Goal: Task Accomplishment & Management: Complete application form

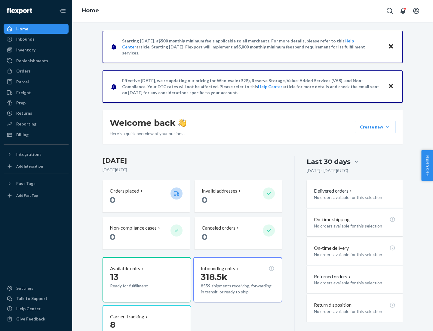
click at [388, 127] on button "Create new Create new inbound Create new order Create new product" at bounding box center [375, 127] width 41 height 12
click at [36, 39] on div "Inbounds" at bounding box center [36, 39] width 64 height 8
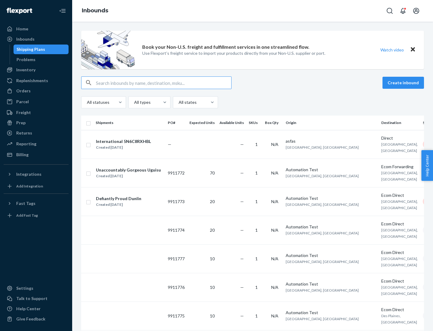
click at [405, 83] on button "Create inbound" at bounding box center [404, 83] width 42 height 12
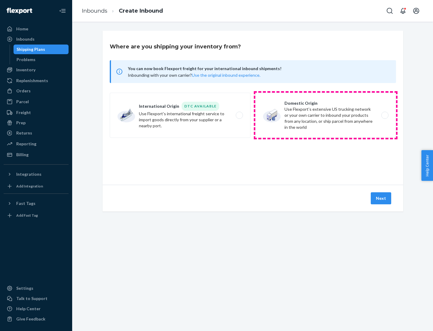
click at [326, 115] on label "Domestic Origin Use Flexport’s extensive US trucking network or your own carrie…" at bounding box center [326, 115] width 141 height 45
click at [385, 115] on input "Domestic Origin Use Flexport’s extensive US trucking network or your own carrie…" at bounding box center [387, 115] width 4 height 4
radio input "true"
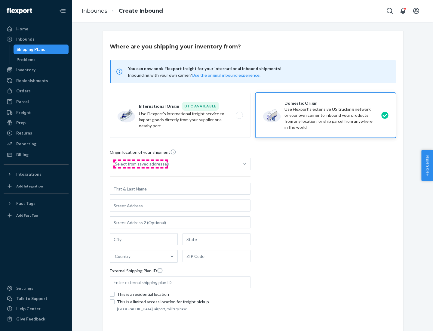
click at [141, 164] on div "Select from saved addresses" at bounding box center [142, 164] width 54 height 6
click at [116, 164] on input "Select from saved addresses" at bounding box center [115, 164] width 1 height 6
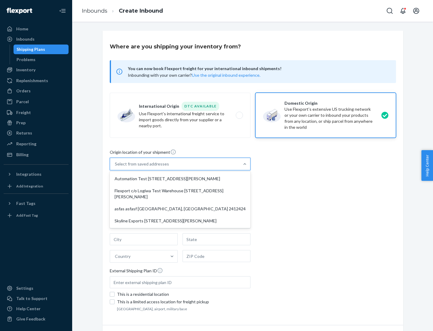
scroll to position [2, 0]
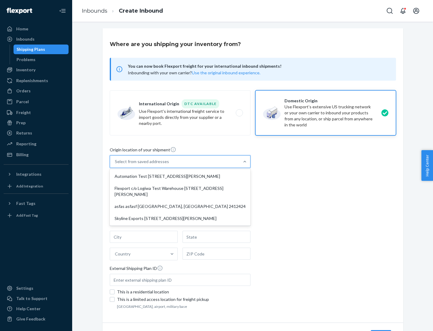
click at [180, 176] on div "Automation Test [STREET_ADDRESS][PERSON_NAME]" at bounding box center [180, 176] width 138 height 12
click at [116, 165] on input "option Automation Test [STREET_ADDRESS][PERSON_NAME] focused, 1 of 4. 4 results…" at bounding box center [115, 162] width 1 height 6
type input "Automation Test"
type input "9th Floor"
type input "[GEOGRAPHIC_DATA]"
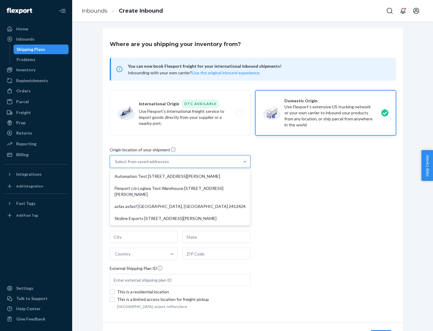
type input "CA"
type input "94104"
type input "[STREET_ADDRESS][PERSON_NAME]"
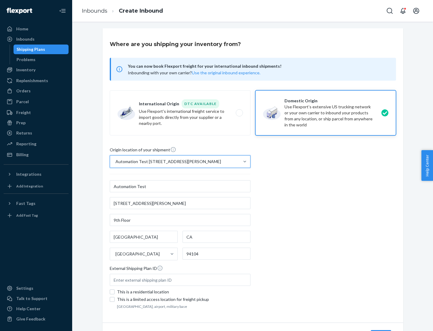
scroll to position [35, 0]
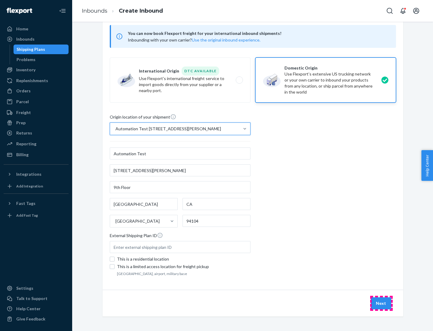
click at [382, 303] on button "Next" at bounding box center [381, 303] width 20 height 12
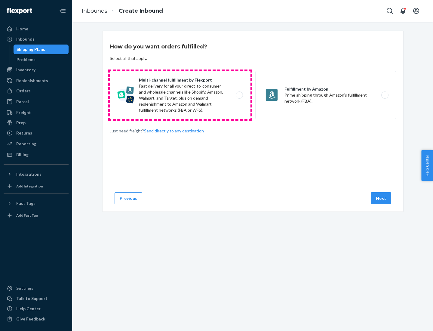
click at [180, 95] on label "Multi-channel fulfillment by Flexport Fast delivery for all your direct-to-cons…" at bounding box center [180, 95] width 141 height 48
click at [239, 95] on input "Multi-channel fulfillment by Flexport Fast delivery for all your direct-to-cons…" at bounding box center [241, 95] width 4 height 4
radio input "true"
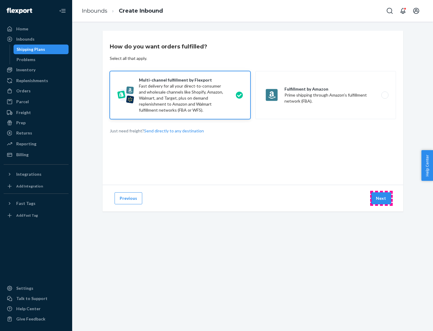
click at [382, 198] on button "Next" at bounding box center [381, 198] width 20 height 12
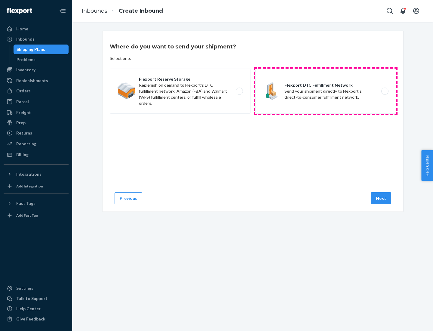
click at [326, 91] on label "Flexport DTC Fulfillment Network Send your shipment directly to Flexport's dire…" at bounding box center [326, 91] width 141 height 45
click at [385, 91] on input "Flexport DTC Fulfillment Network Send your shipment directly to Flexport's dire…" at bounding box center [387, 91] width 4 height 4
radio input "true"
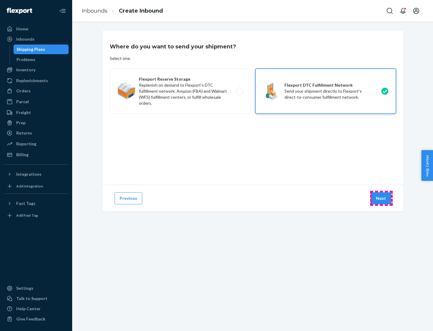
click at [382, 198] on button "Next" at bounding box center [381, 198] width 20 height 12
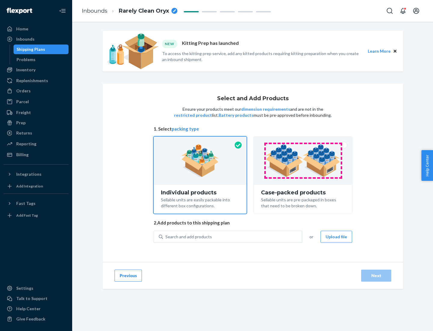
click at [303, 161] on img at bounding box center [303, 160] width 75 height 33
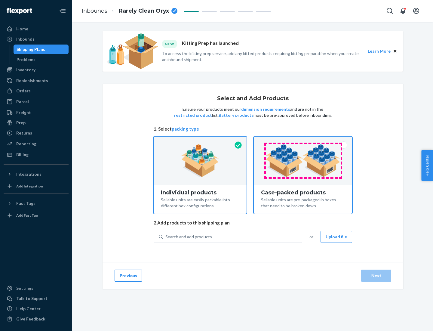
click at [303, 141] on input "Case-packed products Sellable units are pre-packaged in boxes that need to be b…" at bounding box center [303, 139] width 4 height 4
radio input "true"
radio input "false"
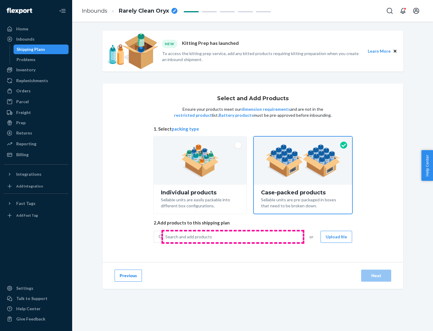
click at [233, 237] on div "Search and add products" at bounding box center [232, 237] width 139 height 11
click at [166, 237] on input "Search and add products" at bounding box center [166, 237] width 1 height 6
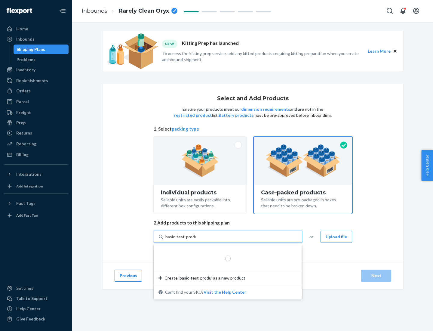
type input "basic-test-product-1"
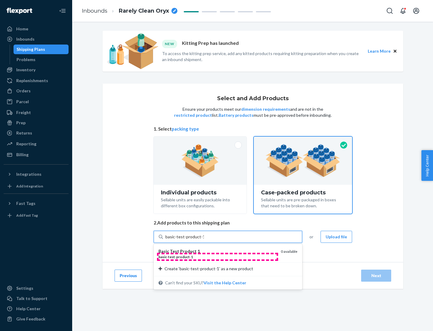
click at [218, 257] on div "basic - test - product - 1" at bounding box center [218, 256] width 118 height 5
click at [204, 240] on input "basic-test-product-1" at bounding box center [185, 237] width 39 height 6
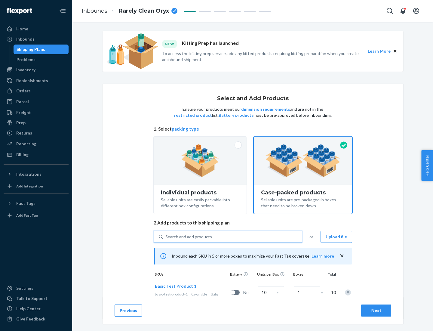
scroll to position [22, 0]
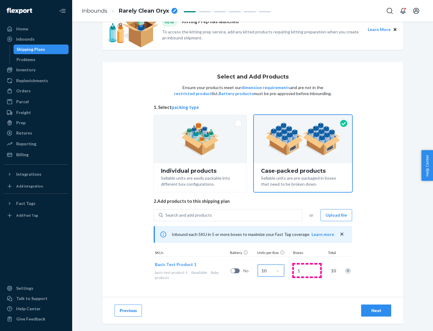
type input "10"
type input "7"
click at [377, 311] on div "Next" at bounding box center [377, 311] width 20 height 6
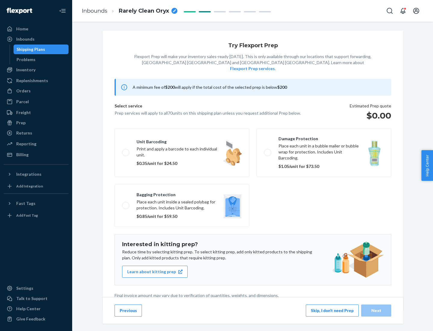
scroll to position [2, 0]
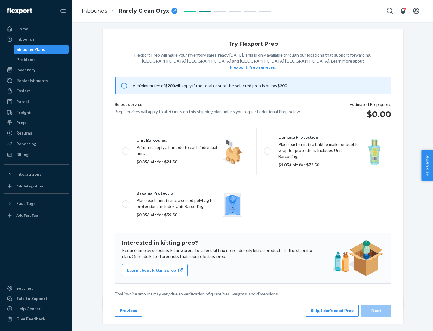
click at [182, 192] on label "Bagging protection Place each unit inside a sealed polybag for protection. Incl…" at bounding box center [182, 204] width 135 height 43
click at [126, 202] on input "Bagging protection Place each unit inside a sealed polybag for protection. Incl…" at bounding box center [124, 204] width 4 height 4
checkbox input "true"
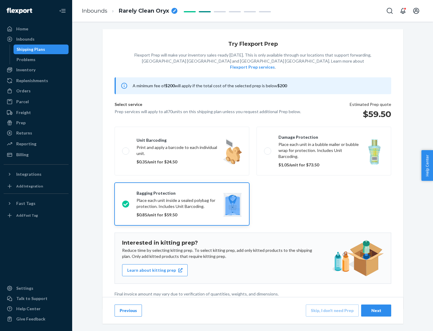
click at [377, 310] on div "Next" at bounding box center [377, 311] width 20 height 6
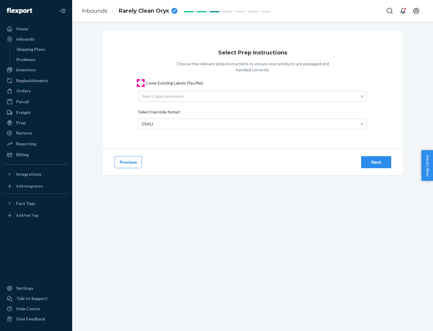
click at [141, 83] on input "Cover Existing Labels (Yes/No)" at bounding box center [140, 83] width 5 height 5
checkbox input "true"
click at [253, 96] on div "Select label placement" at bounding box center [253, 96] width 228 height 10
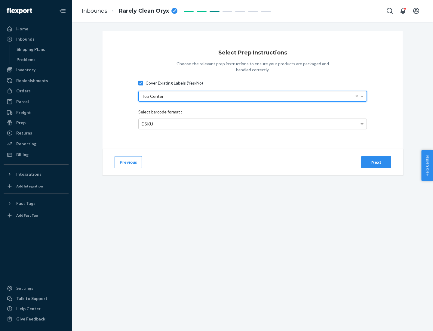
click at [253, 124] on div "DSKU" at bounding box center [253, 124] width 228 height 10
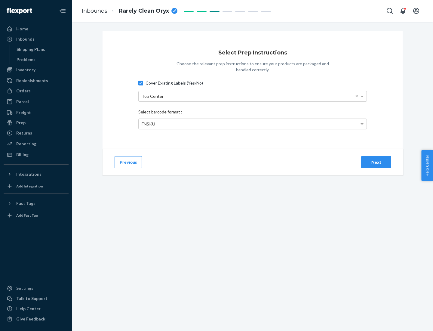
click at [377, 162] on div "Next" at bounding box center [377, 162] width 20 height 6
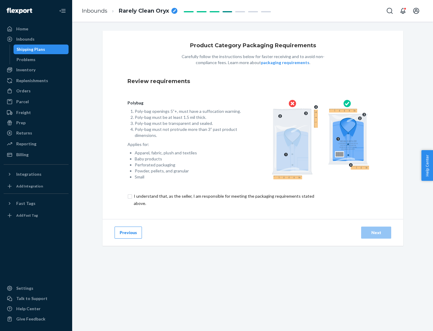
click at [224, 200] on input "checkbox" at bounding box center [228, 200] width 200 height 14
checkbox input "true"
click at [377, 232] on div "Next" at bounding box center [377, 233] width 20 height 6
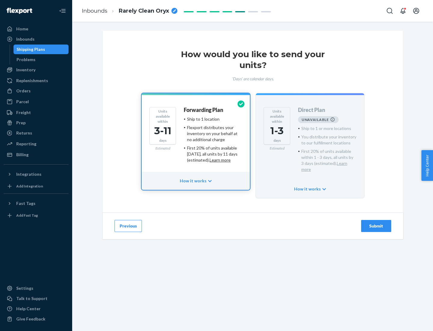
click at [204, 110] on h4 "Forwarding Plan" at bounding box center [203, 110] width 39 height 6
click at [377, 223] on div "Submit" at bounding box center [377, 226] width 20 height 6
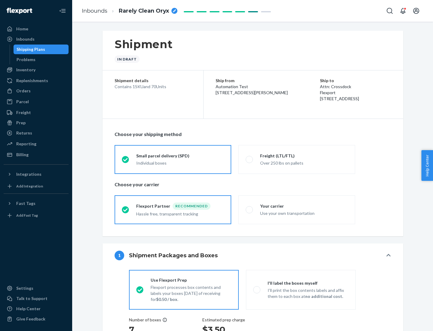
radio input "true"
radio input "false"
radio input "true"
radio input "false"
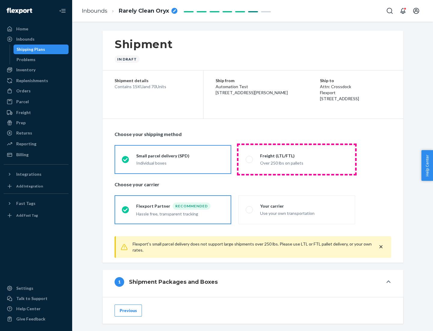
click at [297, 159] on div "Over 250 lbs on pallets" at bounding box center [304, 162] width 88 height 7
click at [250, 159] on input "Freight (LTL/FTL) Over 250 lbs on pallets" at bounding box center [248, 159] width 4 height 4
radio input "true"
radio input "false"
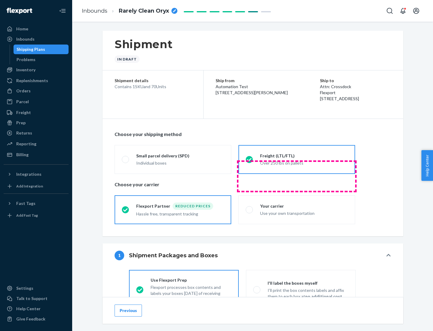
scroll to position [33, 0]
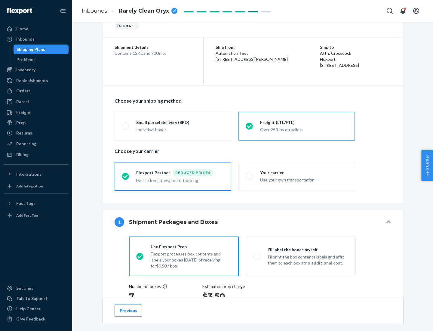
click at [297, 176] on div "Use your own transportation" at bounding box center [304, 179] width 88 height 7
click at [250, 176] on input "Your carrier Use your own transportation" at bounding box center [248, 176] width 4 height 4
radio input "true"
radio input "false"
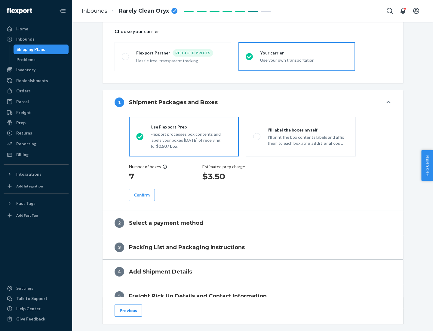
scroll to position [113, 0]
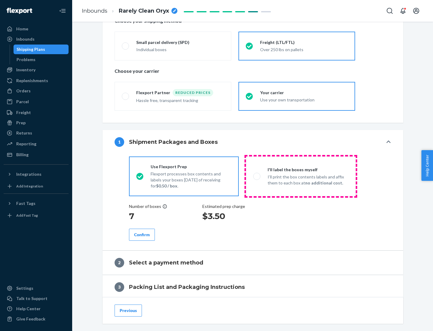
click at [301, 176] on p "I’ll print the box contents labels and affix them to each box at no additional …" at bounding box center [308, 180] width 81 height 12
click at [257, 176] on input "I'll label the boxes myself I’ll print the box contents labels and affix them t…" at bounding box center [255, 176] width 4 height 4
radio input "true"
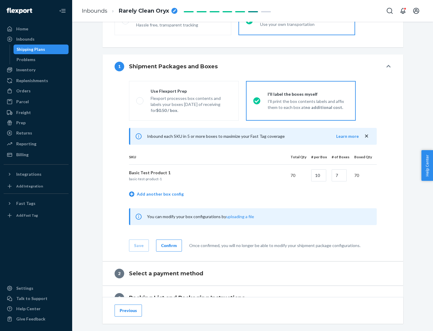
scroll to position [104, 0]
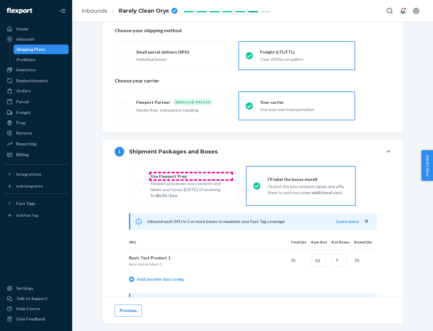
click at [191, 176] on div "Use Flexport Prep" at bounding box center [191, 176] width 81 height 6
click at [140, 184] on input "Use Flexport Prep Flexport processes box contents and labels your boxes [DATE] …" at bounding box center [138, 186] width 4 height 4
radio input "true"
radio input "false"
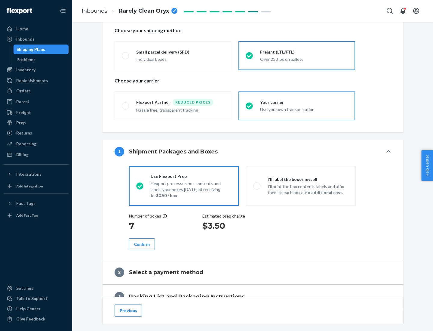
scroll to position [172, 0]
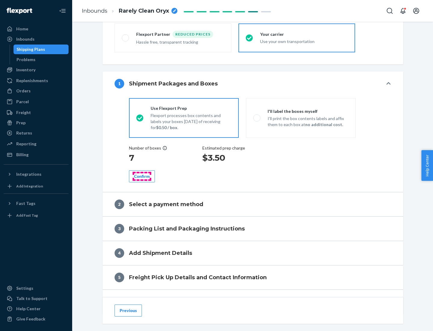
click at [142, 176] on div "Confirm" at bounding box center [142, 176] width 16 height 6
radio input "false"
